Goal: Transaction & Acquisition: Download file/media

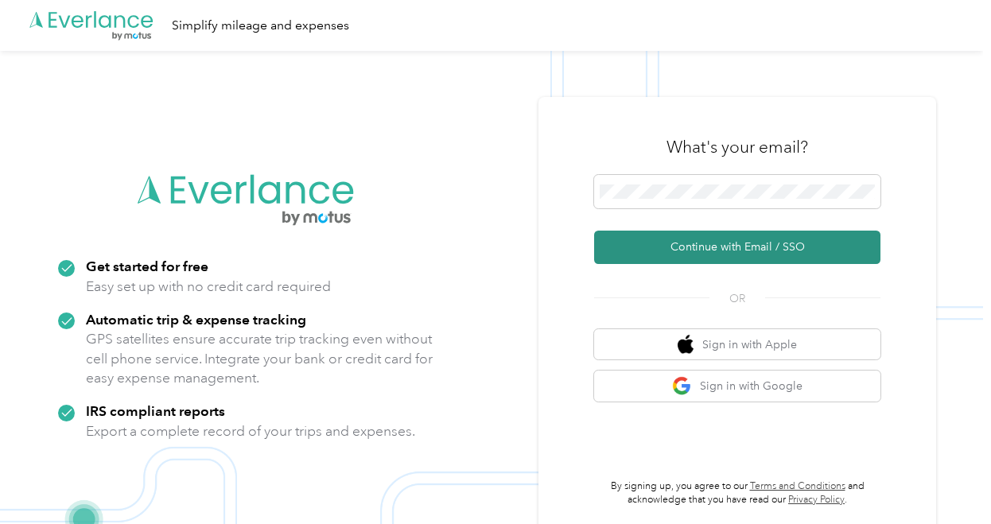
click at [713, 254] on button "Continue with Email / SSO" at bounding box center [737, 247] width 286 height 33
click at [720, 241] on button "Continue with Email / SSO" at bounding box center [737, 247] width 286 height 33
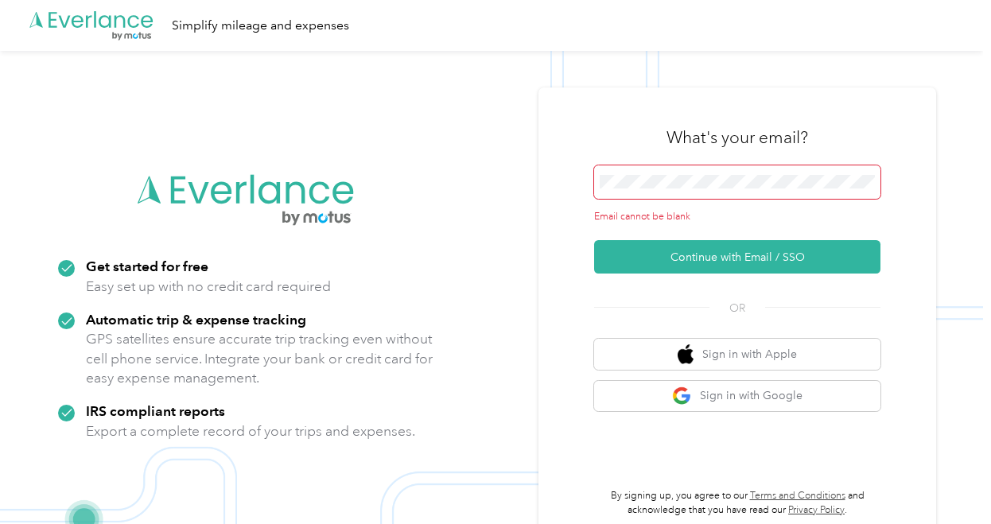
click at [720, 193] on span at bounding box center [737, 181] width 286 height 33
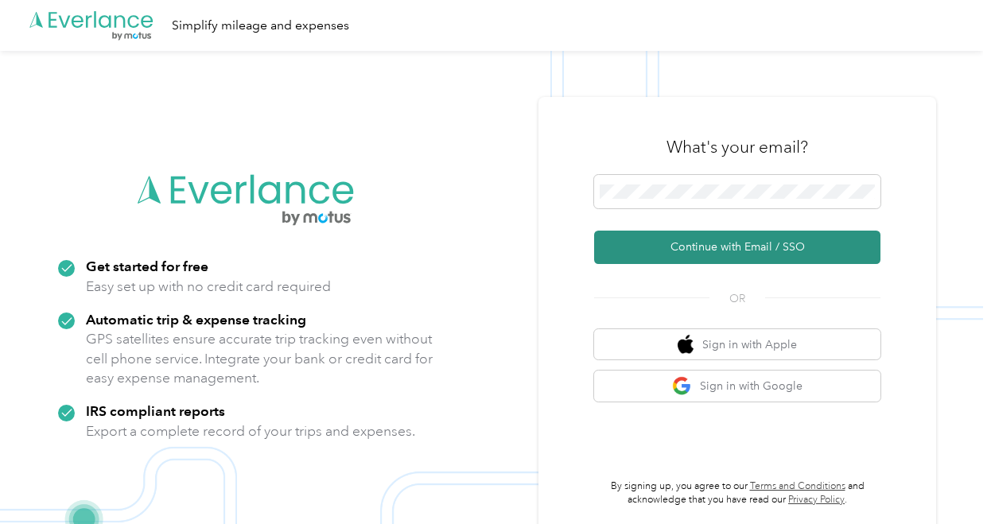
click at [705, 249] on button "Continue with Email / SSO" at bounding box center [737, 247] width 286 height 33
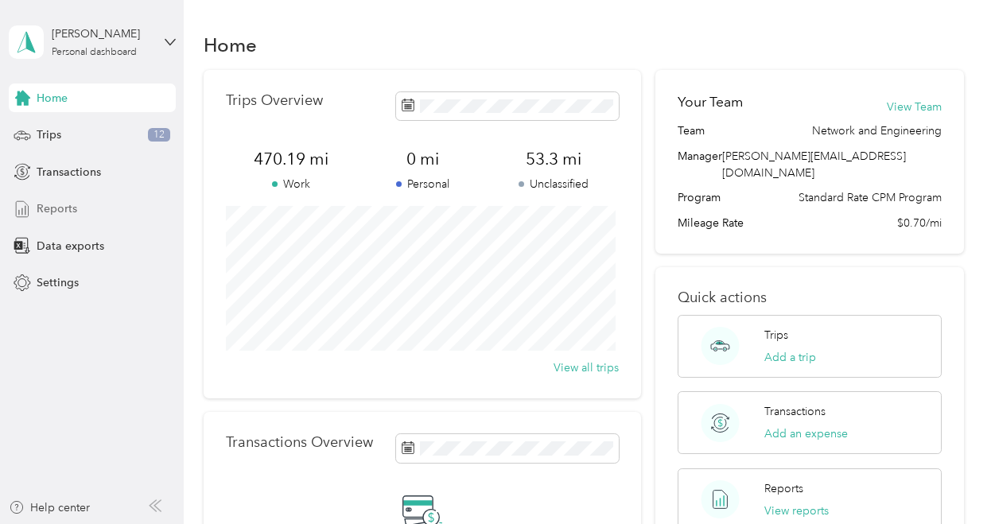
click at [102, 205] on div "Reports" at bounding box center [92, 209] width 167 height 29
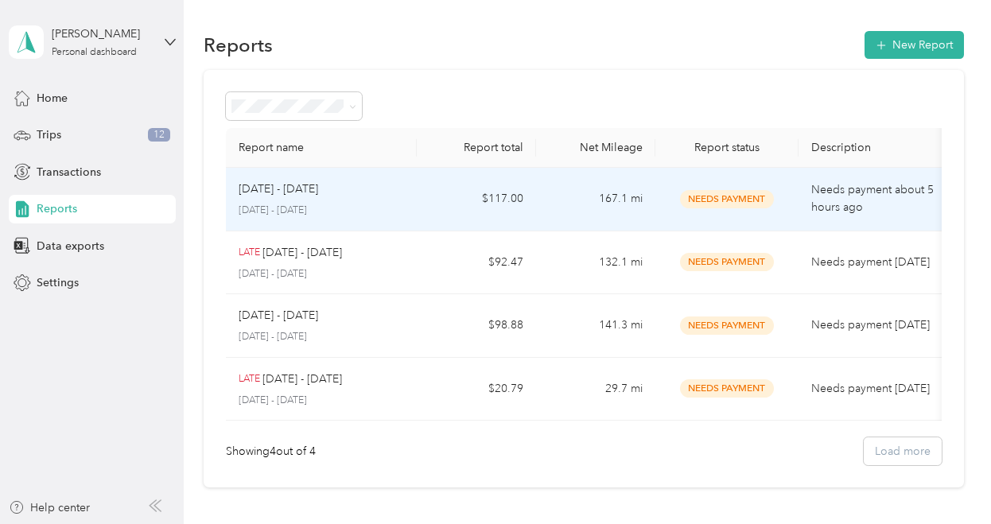
click at [317, 194] on p "Sep 1 - 30, 2025" at bounding box center [279, 188] width 80 height 17
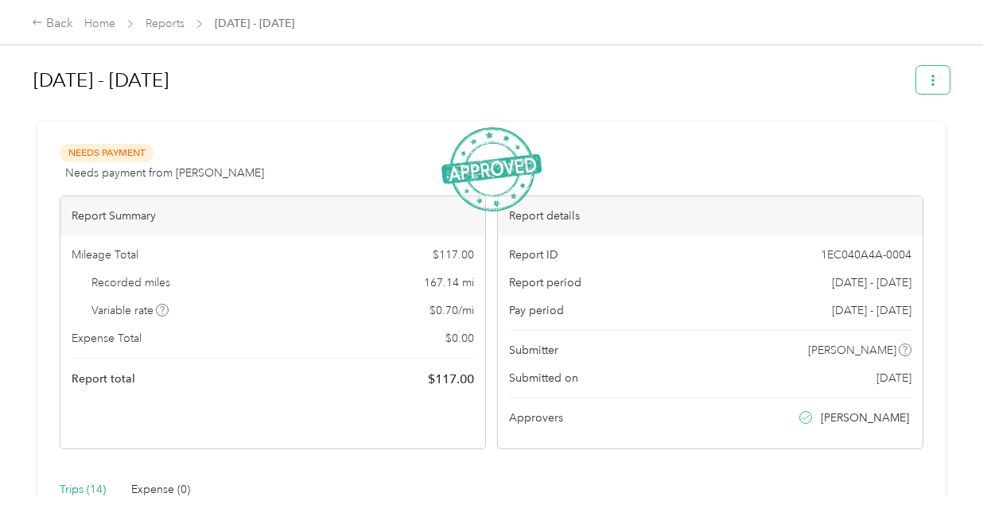
click at [929, 87] on button "button" at bounding box center [932, 80] width 33 height 28
click at [898, 134] on span "Download" at bounding box center [883, 138] width 52 height 17
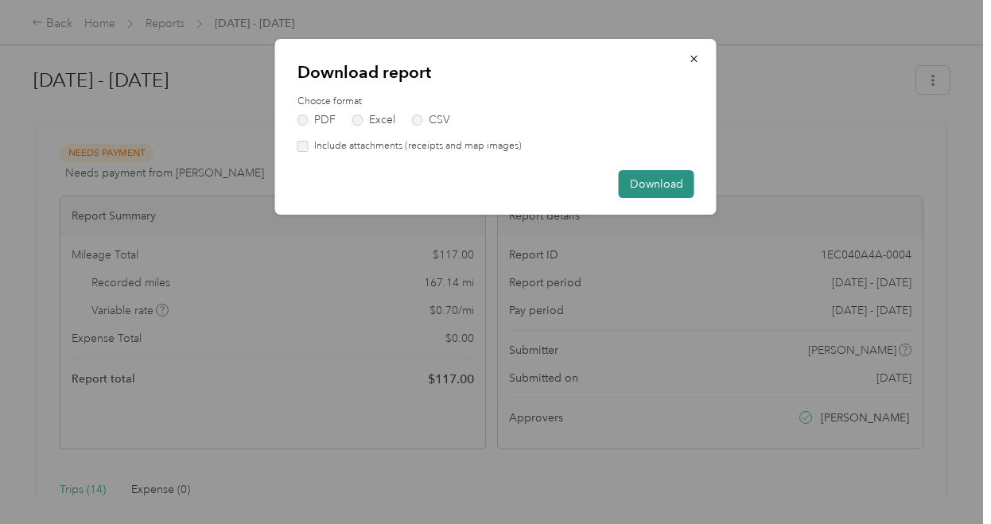
click at [669, 181] on button "Download" at bounding box center [657, 184] width 76 height 28
